Goal: Find specific page/section: Find specific page/section

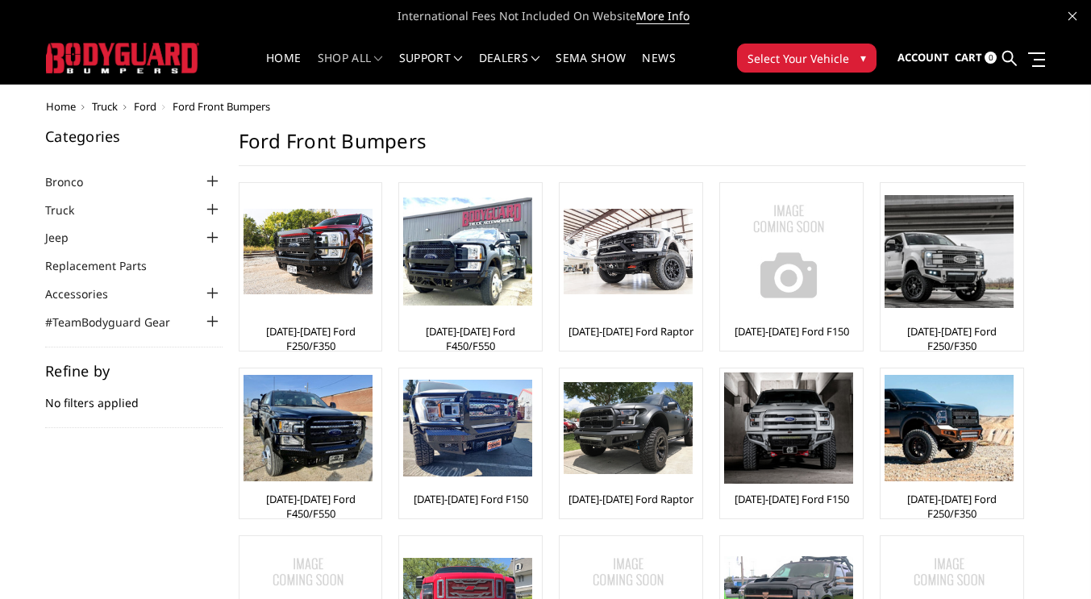
click at [213, 208] on div at bounding box center [212, 209] width 19 height 19
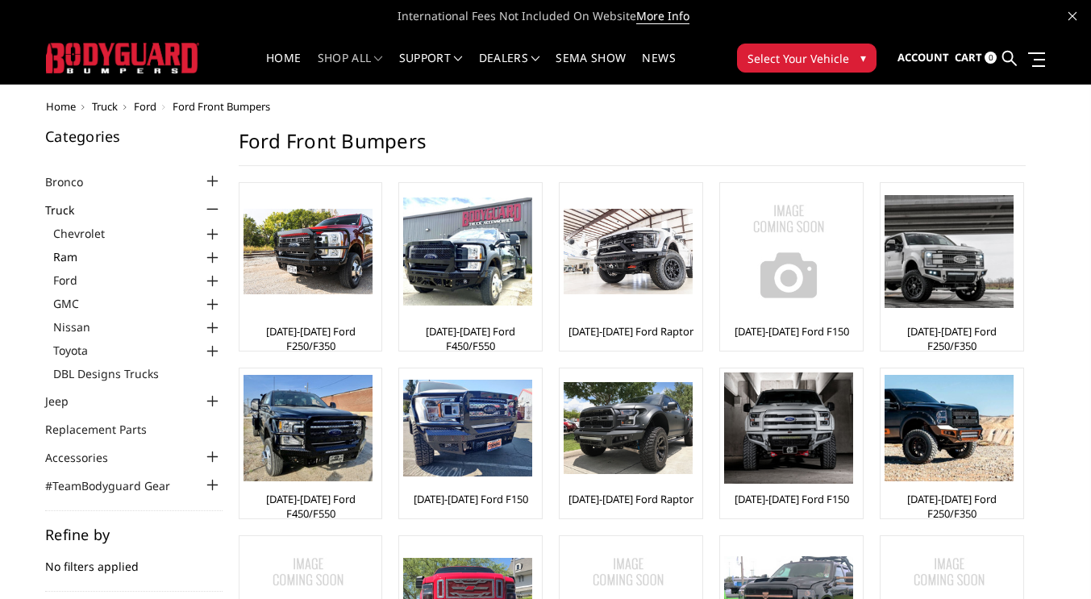
click at [193, 251] on link "Ram" at bounding box center [137, 256] width 169 height 17
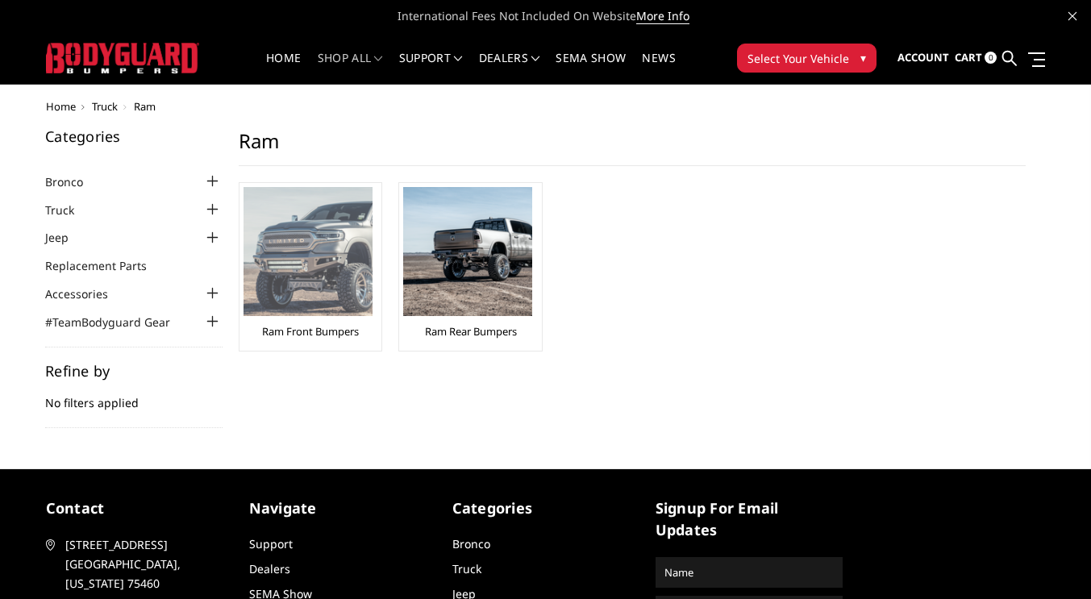
click at [345, 268] on img at bounding box center [307, 251] width 129 height 129
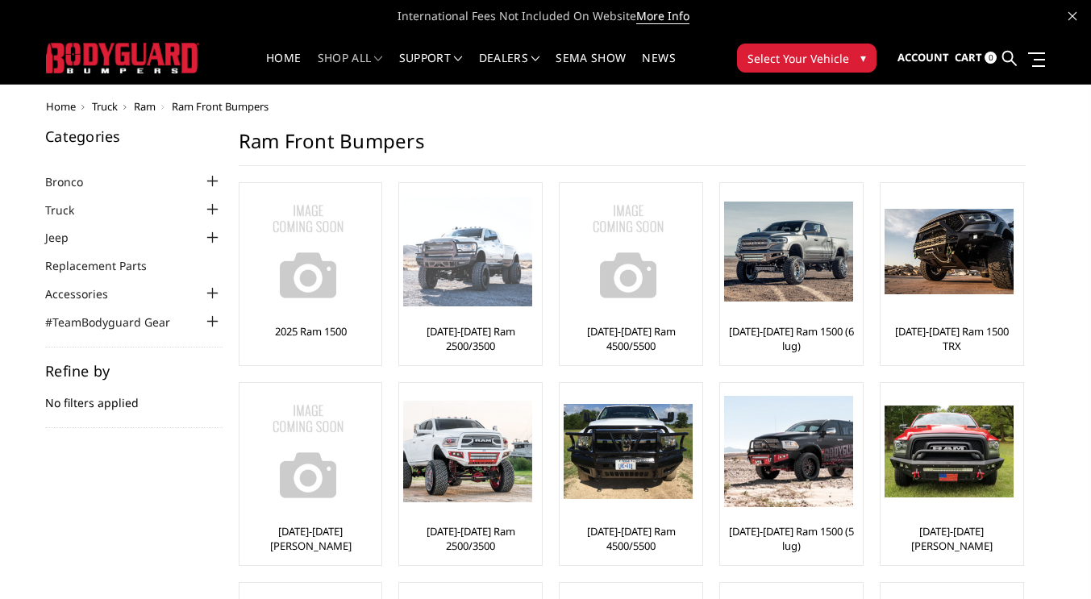
click at [505, 279] on img at bounding box center [467, 252] width 129 height 110
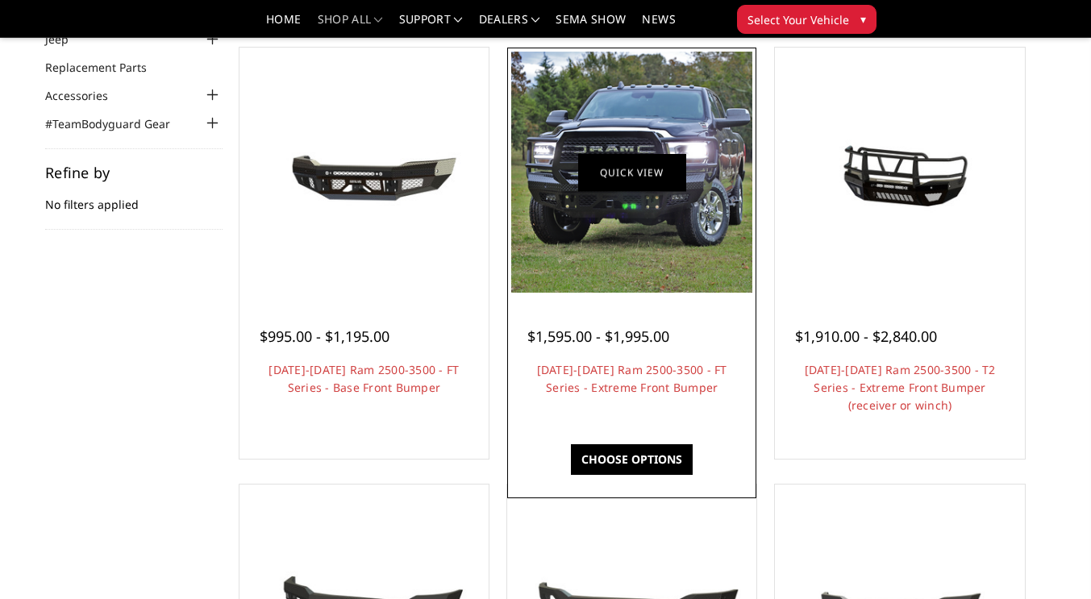
scroll to position [152, 0]
